Goal: Task Accomplishment & Management: Manage account settings

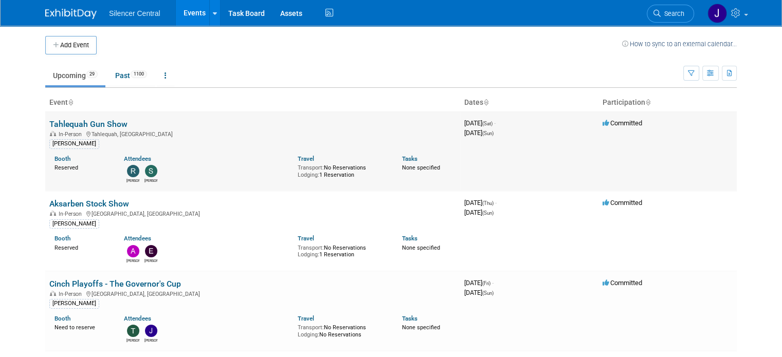
click at [96, 124] on link "Tahlequah Gun Show" at bounding box center [88, 124] width 78 height 10
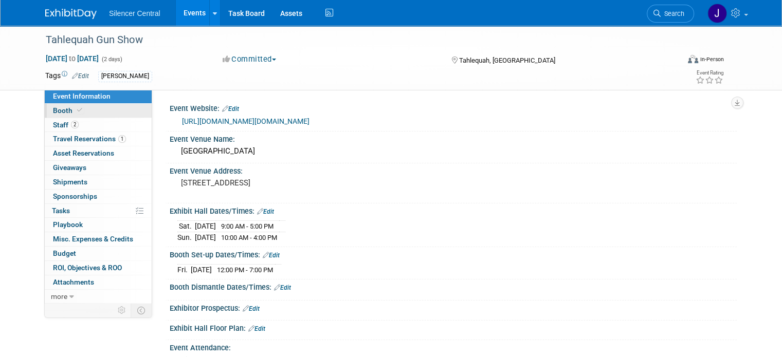
click at [62, 111] on span "Booth" at bounding box center [68, 110] width 31 height 8
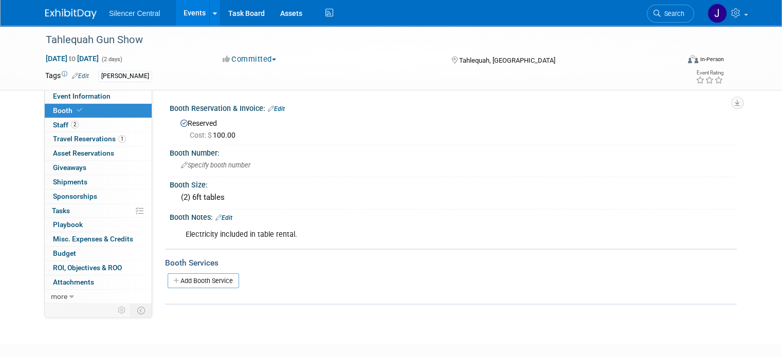
click at [59, 14] on img at bounding box center [70, 14] width 51 height 10
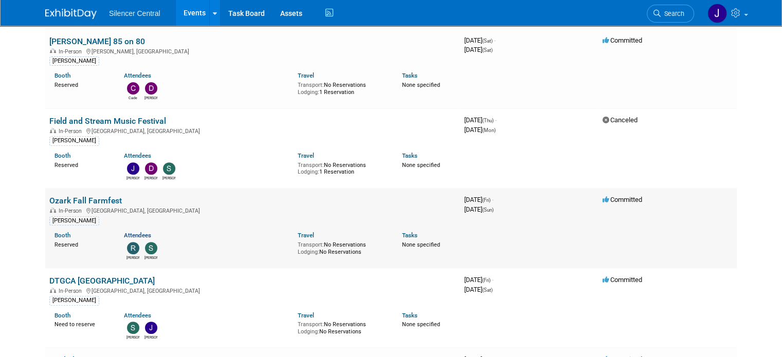
scroll to position [411, 0]
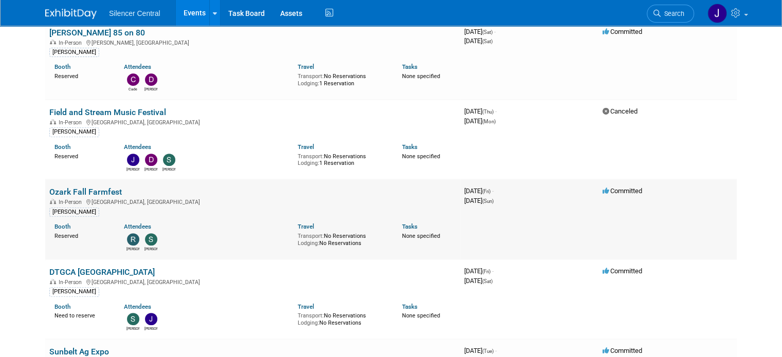
click at [93, 189] on link "Ozark Fall Farmfest" at bounding box center [85, 192] width 72 height 10
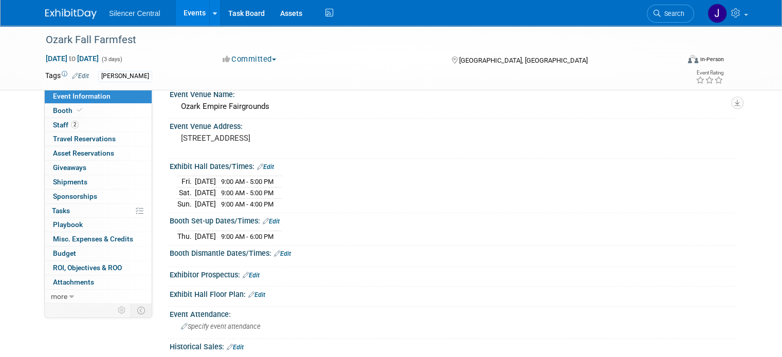
scroll to position [51, 0]
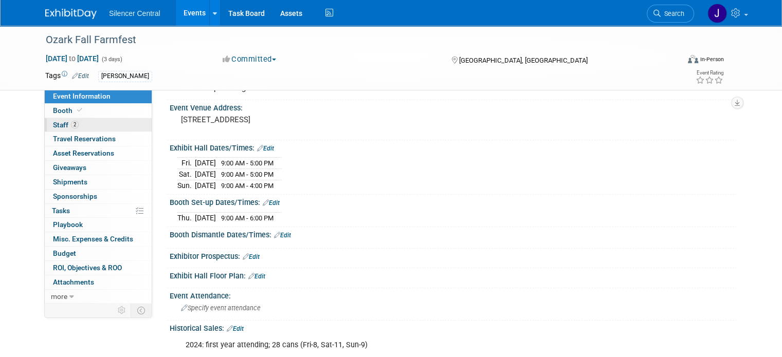
click at [79, 125] on link "2 Staff 2" at bounding box center [98, 125] width 107 height 14
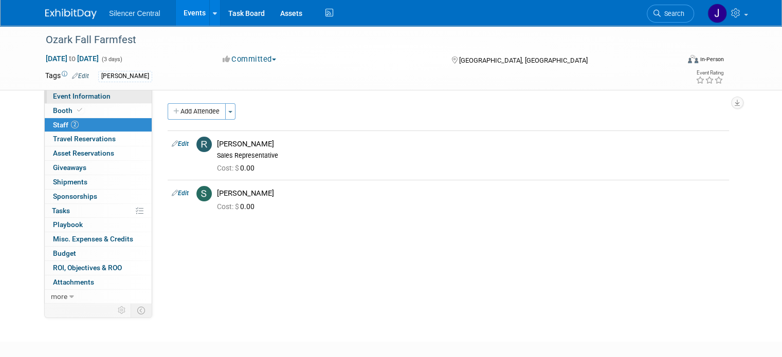
click at [77, 98] on span "Event Information" at bounding box center [82, 96] width 58 height 8
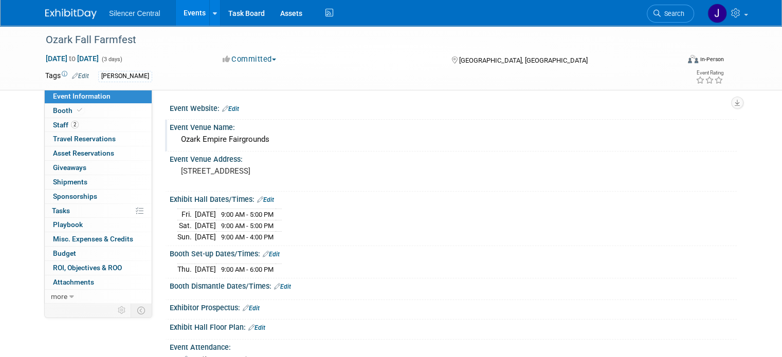
click at [213, 139] on div "Ozark Empire Fairgrounds" at bounding box center [453, 140] width 552 height 16
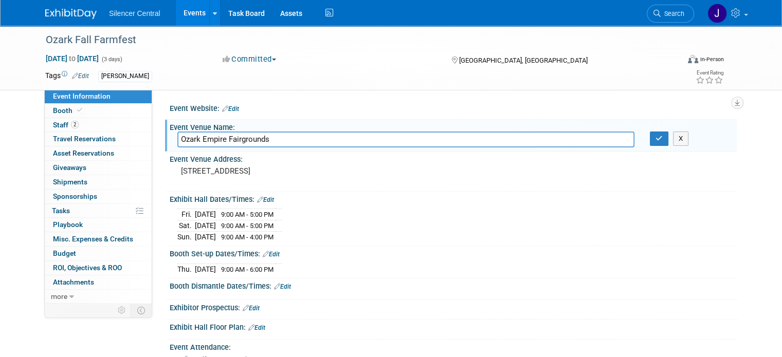
click at [210, 141] on input "Ozark Empire Fairgrounds" at bounding box center [405, 140] width 457 height 16
drag, startPoint x: 74, startPoint y: 140, endPoint x: 94, endPoint y: 134, distance: 20.5
click at [74, 140] on span "Travel Reservations 0" at bounding box center [84, 139] width 63 height 8
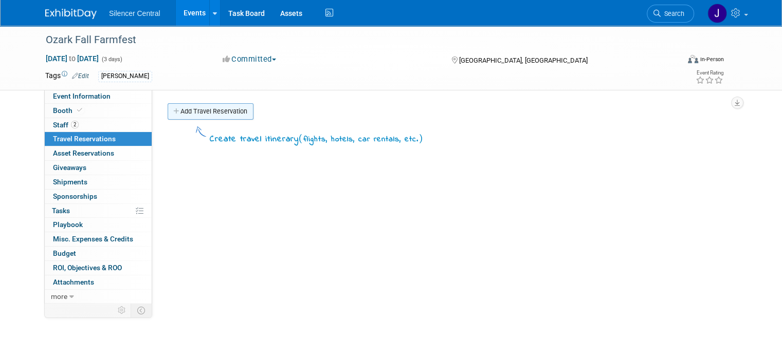
click at [209, 109] on link "Add Travel Reservation" at bounding box center [211, 111] width 86 height 16
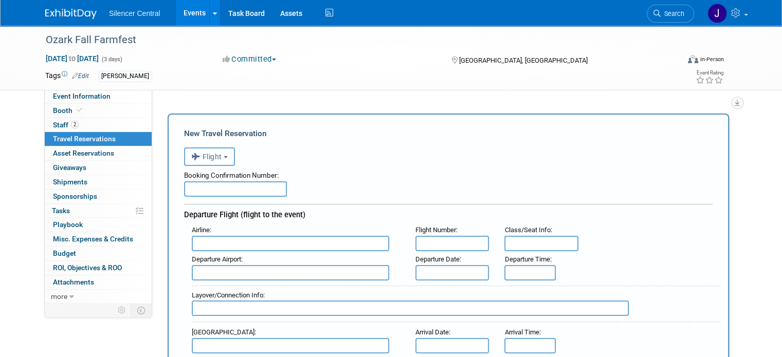
drag, startPoint x: 208, startPoint y: 159, endPoint x: 215, endPoint y: 193, distance: 34.2
click at [208, 160] on span "Flight" at bounding box center [206, 157] width 31 height 8
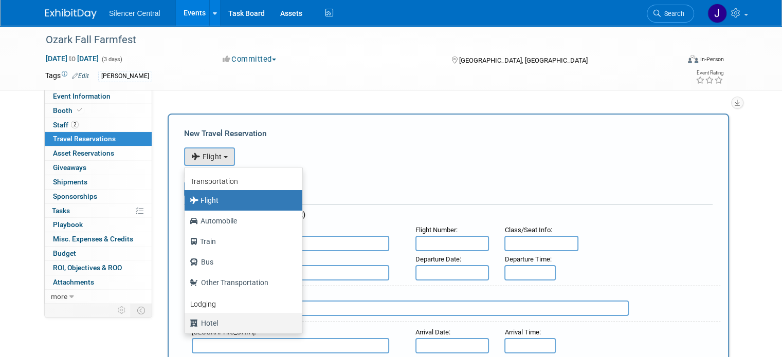
click at [209, 319] on label "Hotel" at bounding box center [241, 323] width 102 height 16
click at [186, 319] on input "Hotel" at bounding box center [182, 322] width 7 height 7
select select "6"
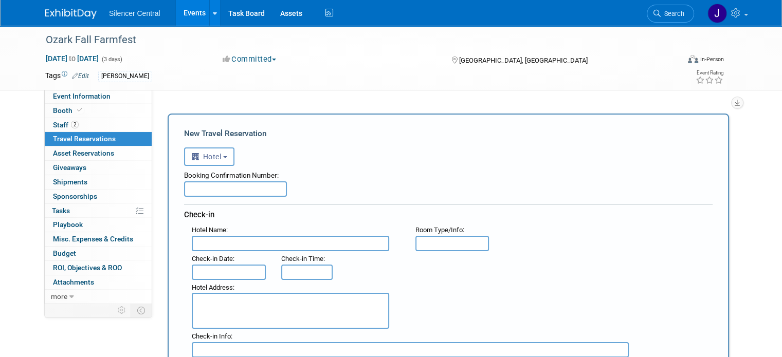
click at [204, 189] on input "text" at bounding box center [235, 188] width 103 height 15
type input "77394328"
click at [216, 246] on input "text" at bounding box center [290, 243] width 197 height 15
type input "Courtyard by Marriott Springfield Aiport"
type input "K"
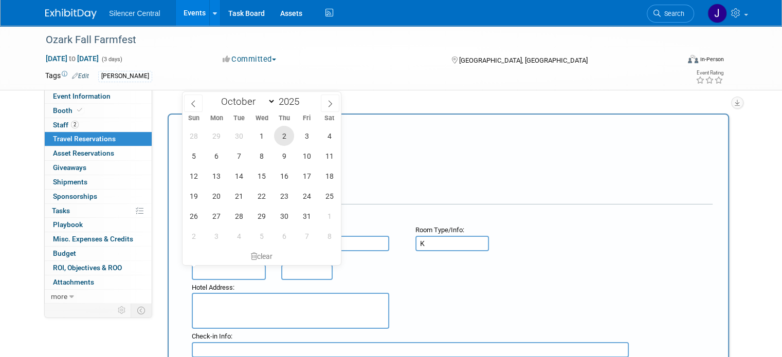
click at [284, 137] on span "2" at bounding box center [284, 136] width 20 height 20
type input "Oct 2, 2025"
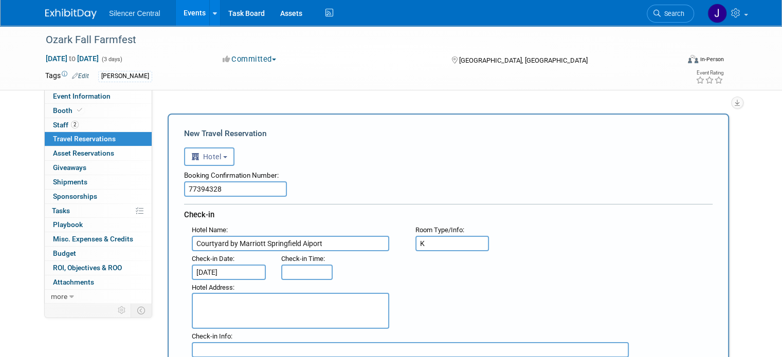
click at [454, 281] on div "Hotel Address :" at bounding box center [452, 304] width 536 height 49
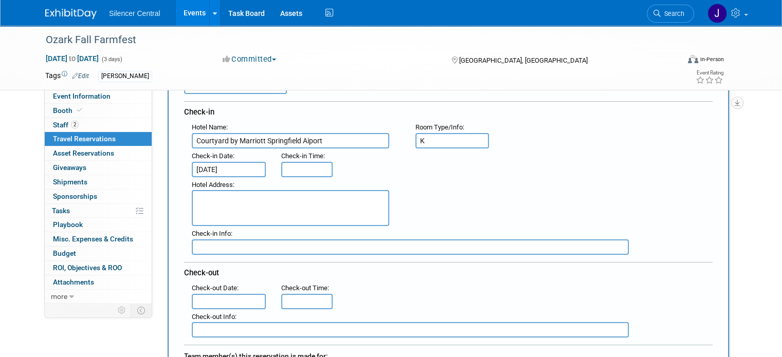
click at [224, 303] on input "text" at bounding box center [229, 301] width 74 height 15
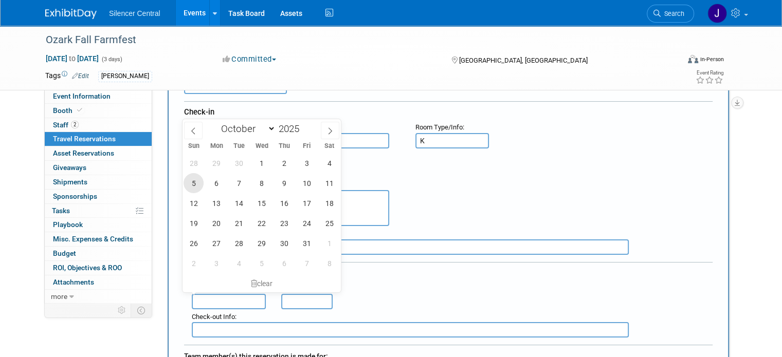
click at [192, 182] on span "5" at bounding box center [194, 183] width 20 height 20
type input "Oct 5, 2025"
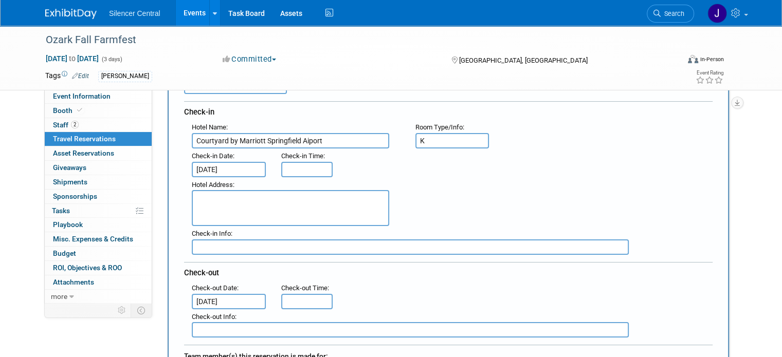
click at [225, 205] on textarea at bounding box center [290, 208] width 197 height 36
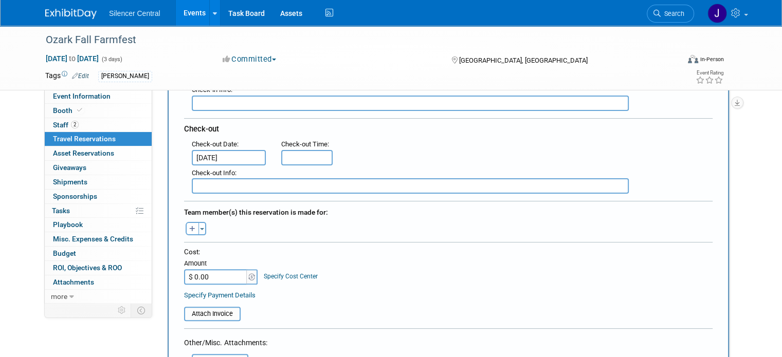
scroll to position [257, 0]
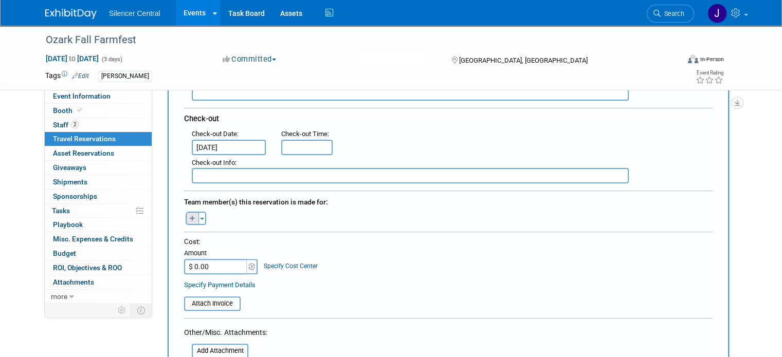
type textarea "3527 West Kearney, Springfield, MO 65803"
click at [186, 219] on button "button" at bounding box center [192, 218] width 13 height 13
select select
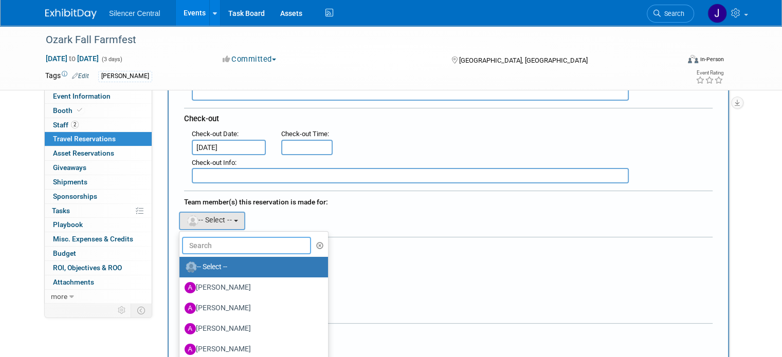
click at [187, 238] on input "text" at bounding box center [246, 245] width 129 height 17
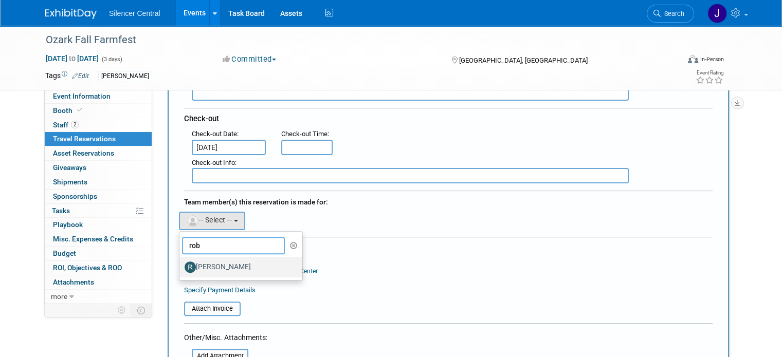
type input "rob"
drag, startPoint x: 199, startPoint y: 260, endPoint x: 218, endPoint y: 226, distance: 38.6
click at [199, 260] on label "Rob Young" at bounding box center [238, 267] width 107 height 16
click at [181, 263] on input "Rob Young" at bounding box center [177, 266] width 7 height 7
select select "cce7f612-edf5-4c25-885d-69abf7679705"
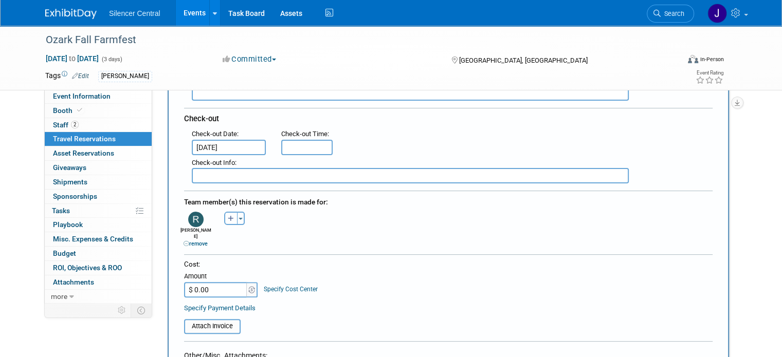
click at [228, 216] on icon "button" at bounding box center [231, 219] width 6 height 7
select select
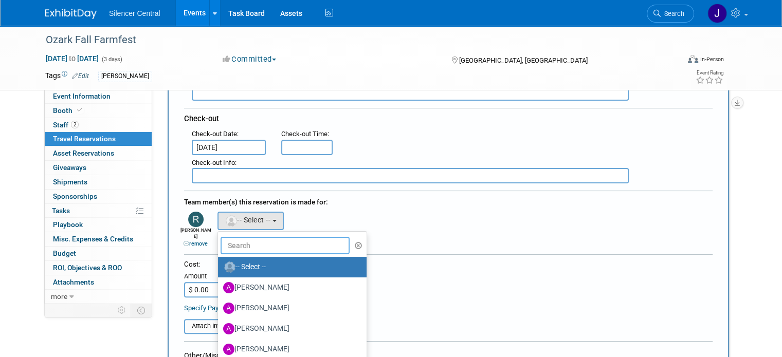
click at [221, 242] on input "text" at bounding box center [285, 245] width 129 height 17
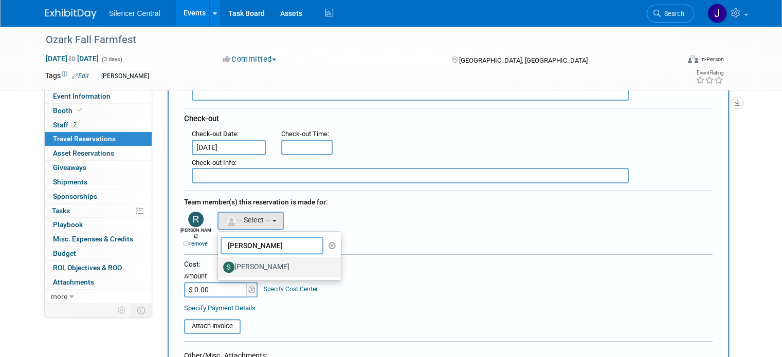
type input "sara"
click at [255, 263] on label "Sarah Young" at bounding box center [276, 267] width 107 height 16
click at [219, 263] on input "Sarah Young" at bounding box center [216, 266] width 7 height 7
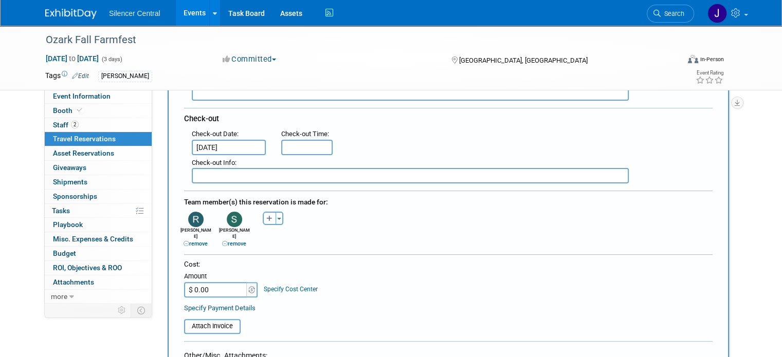
click at [192, 282] on input "$ 0.00" at bounding box center [216, 289] width 64 height 15
type input "$ 406.24"
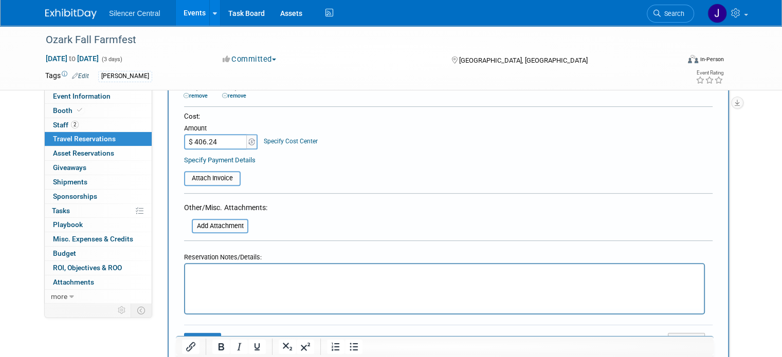
scroll to position [411, 0]
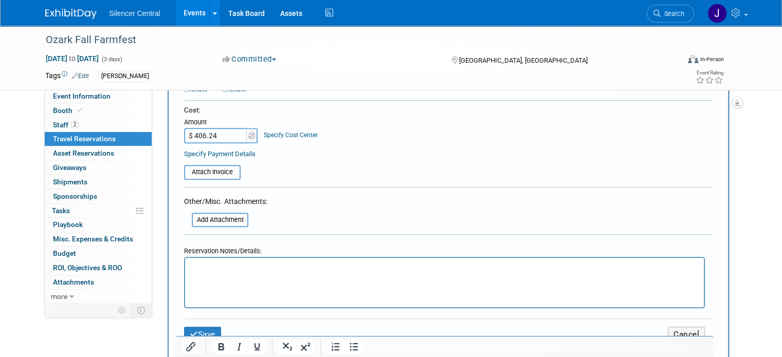
click at [226, 273] on html at bounding box center [444, 265] width 519 height 15
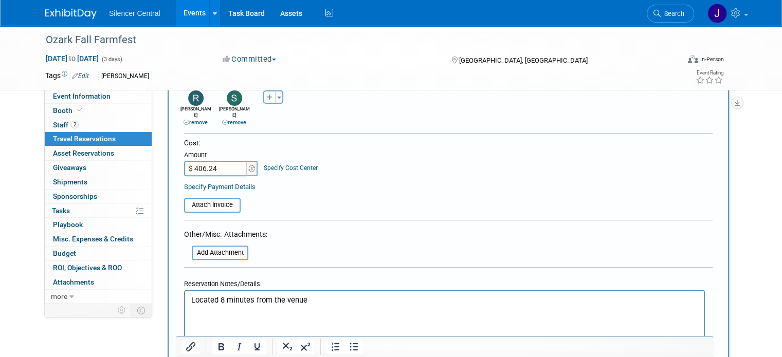
scroll to position [463, 0]
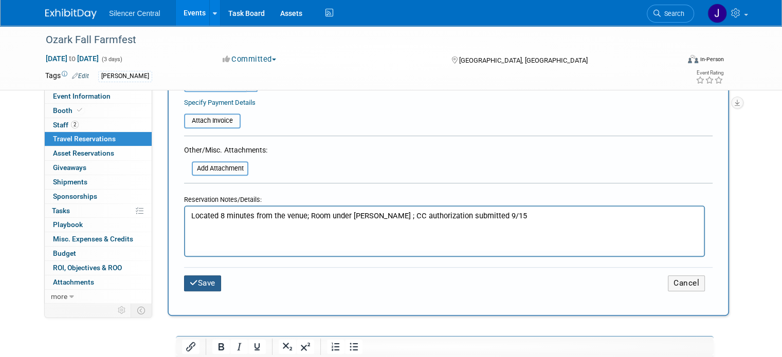
click at [197, 276] on button "Save" at bounding box center [202, 284] width 37 height 16
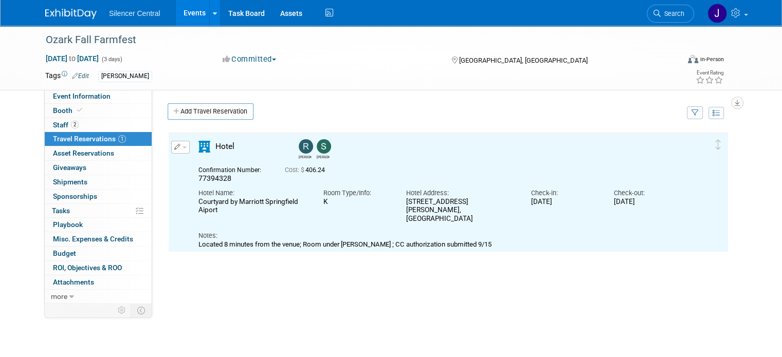
scroll to position [0, 0]
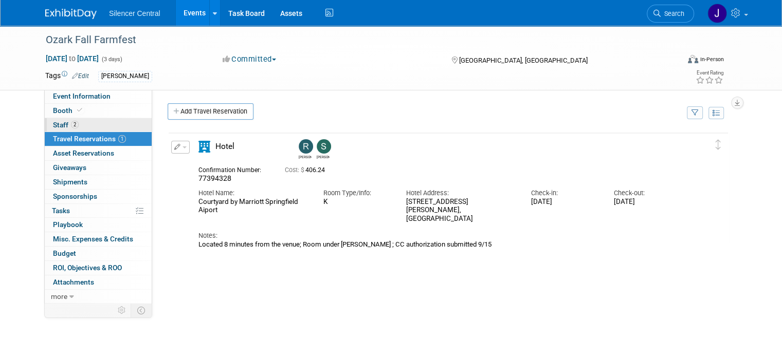
click at [77, 125] on link "2 Staff 2" at bounding box center [98, 125] width 107 height 14
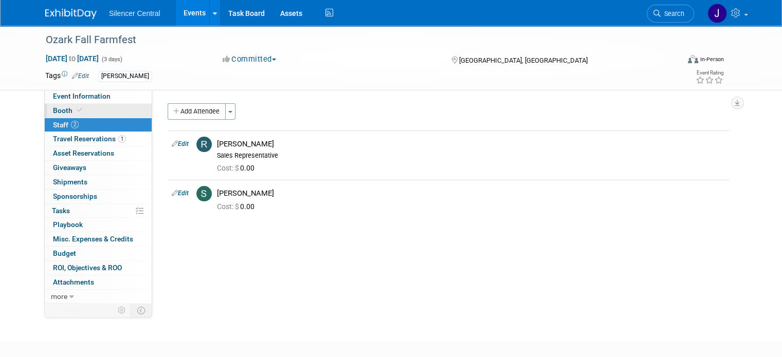
click at [82, 110] on link "Booth" at bounding box center [98, 111] width 107 height 14
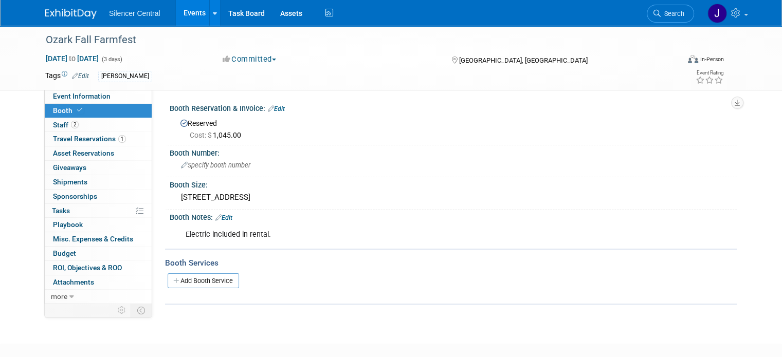
click at [91, 89] on div "Ozark Fall Farmfest Oct 3, 2025 to Oct 5, 2025 (3 days) Oct 3, 2025 to Oct 5, 2…" at bounding box center [391, 58] width 707 height 64
click at [91, 97] on span "Event Information" at bounding box center [82, 96] width 58 height 8
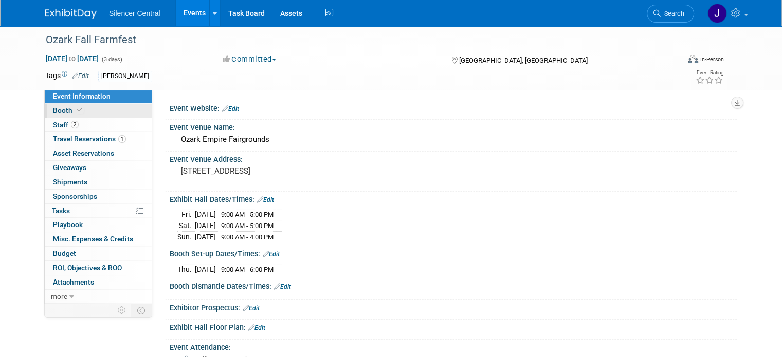
click at [92, 111] on link "Booth" at bounding box center [98, 111] width 107 height 14
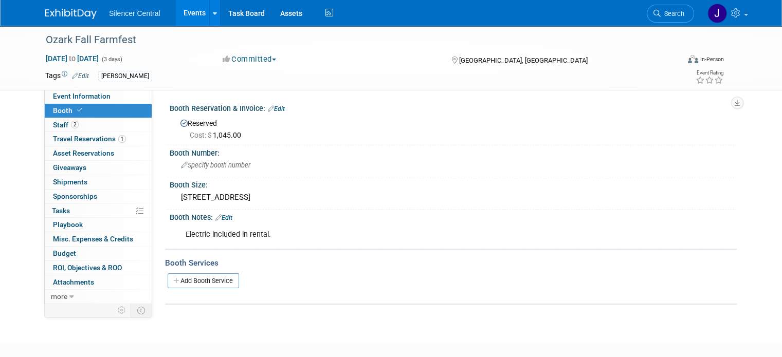
click at [224, 217] on link "Edit" at bounding box center [223, 217] width 17 height 7
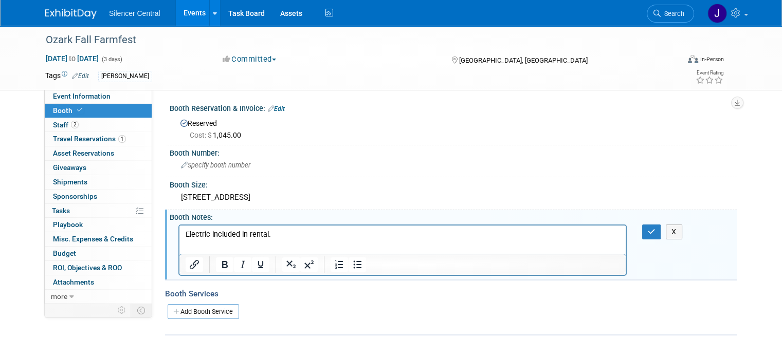
click at [282, 233] on p "Electric included in rental." at bounding box center [403, 234] width 434 height 10
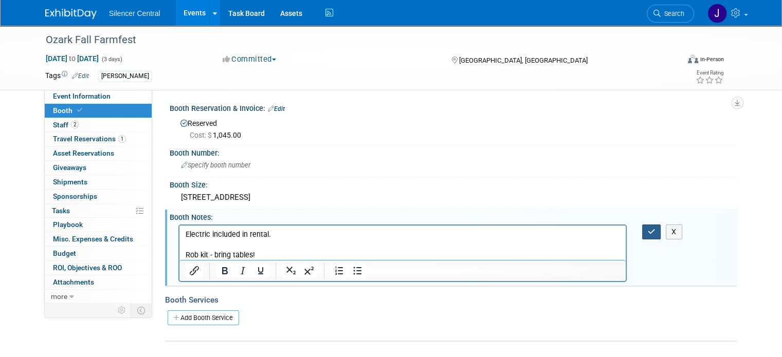
click at [651, 237] on button "button" at bounding box center [651, 232] width 19 height 15
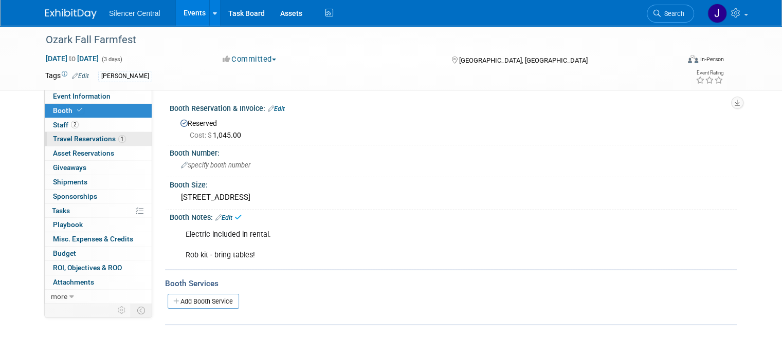
click at [53, 139] on span "Travel Reservations 1" at bounding box center [89, 139] width 73 height 8
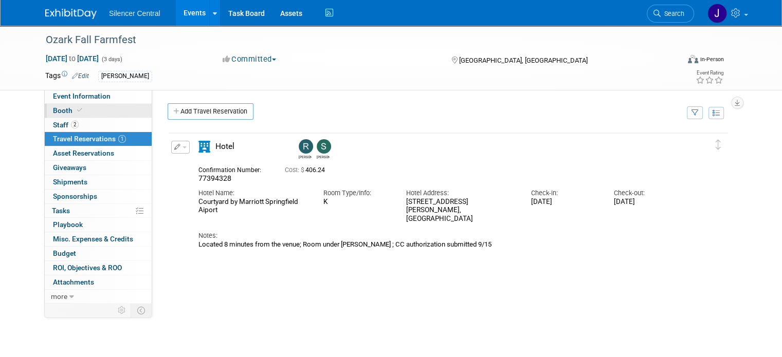
click at [100, 112] on link "Booth" at bounding box center [98, 111] width 107 height 14
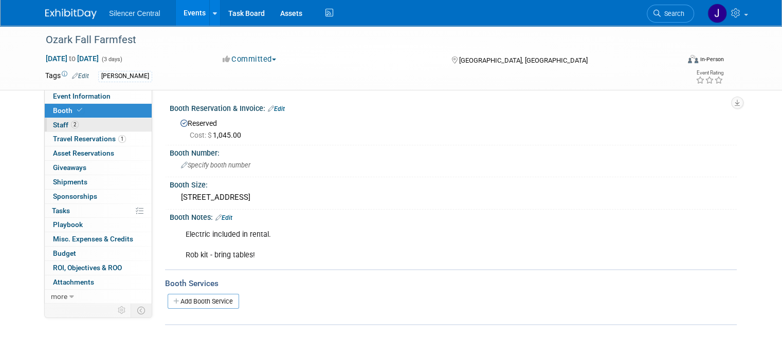
click at [96, 121] on link "2 Staff 2" at bounding box center [98, 125] width 107 height 14
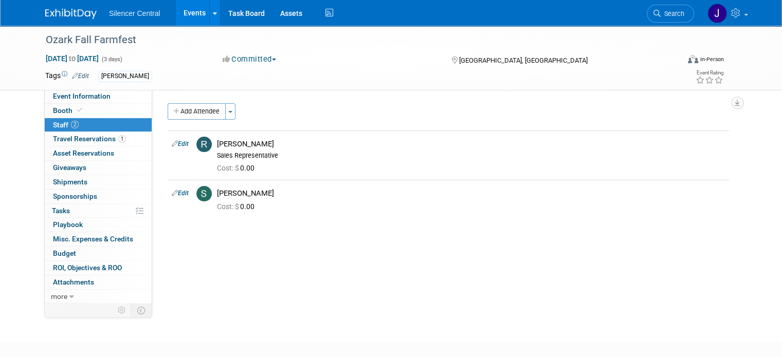
click at [84, 84] on div "Tags Edit Jessica Crawford Event Rating" at bounding box center [385, 78] width 694 height 18
click at [81, 95] on span "Event Information" at bounding box center [82, 96] width 58 height 8
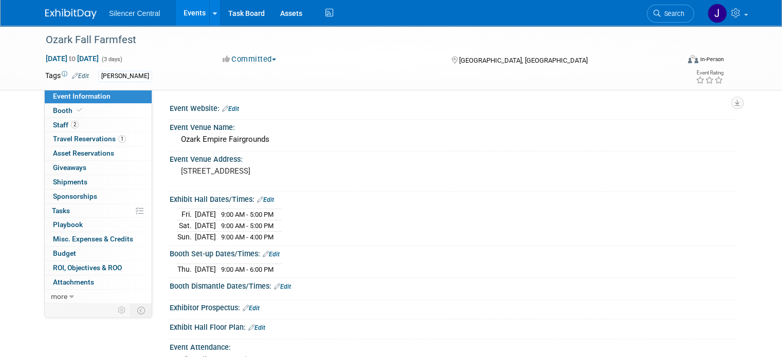
click at [50, 10] on img at bounding box center [70, 14] width 51 height 10
